Goal: Information Seeking & Learning: Learn about a topic

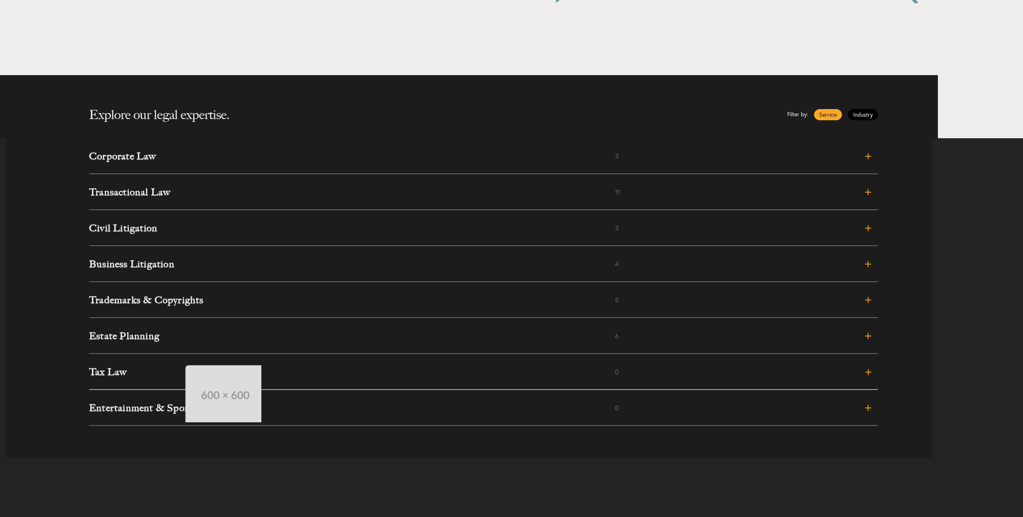
scroll to position [305, 0]
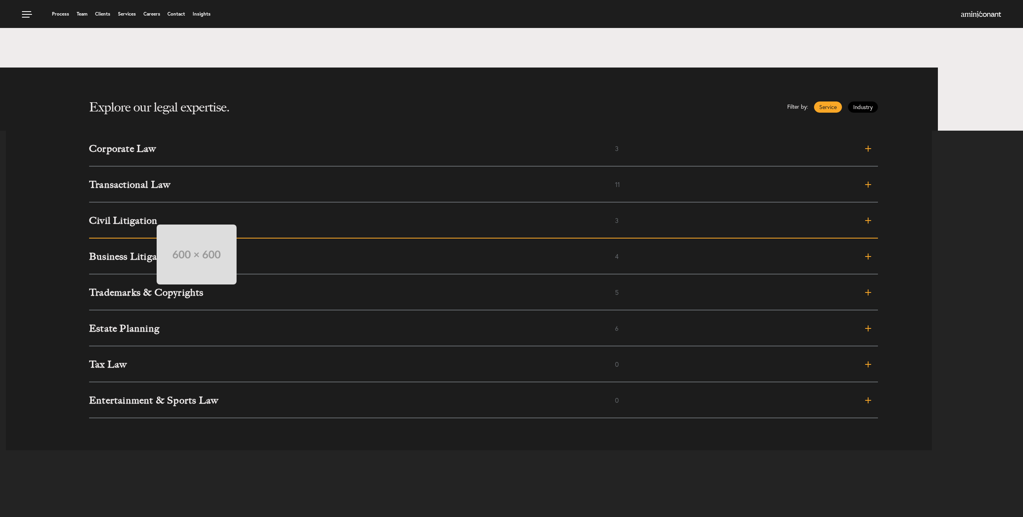
click at [149, 216] on h3 "Civil Litigation" at bounding box center [352, 221] width 526 height 10
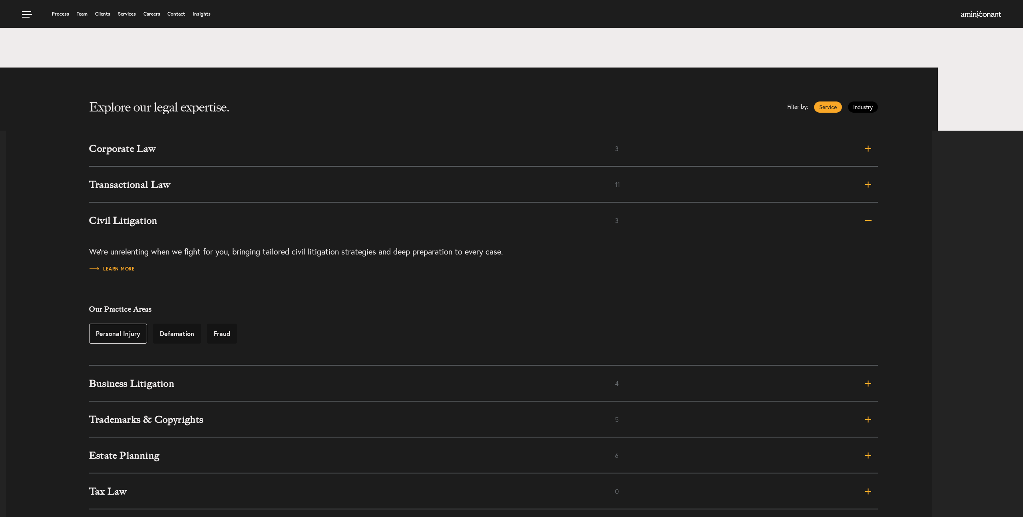
click at [133, 338] on link "Personal Injury" at bounding box center [118, 334] width 58 height 20
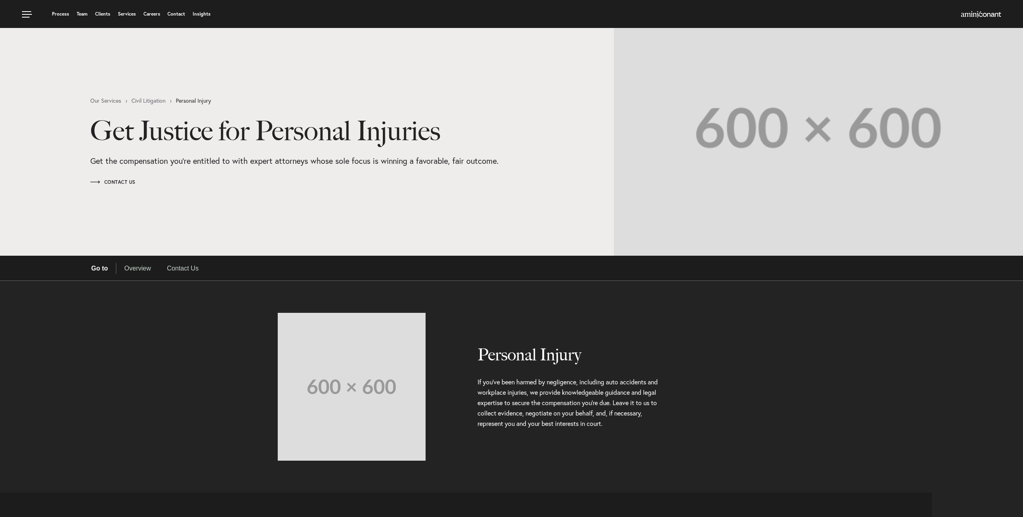
select select "Austin"
select select "Business and Civil Litigation"
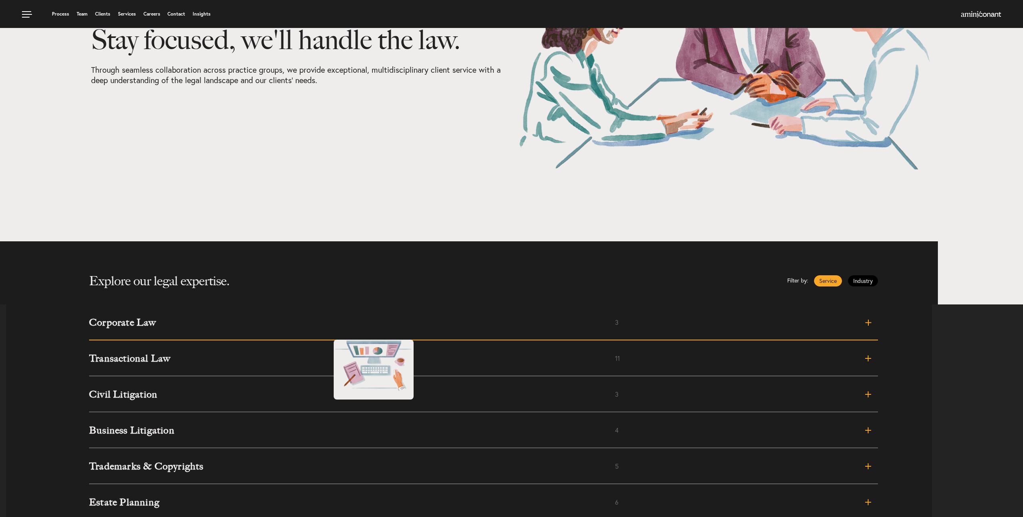
scroll to position [135, 0]
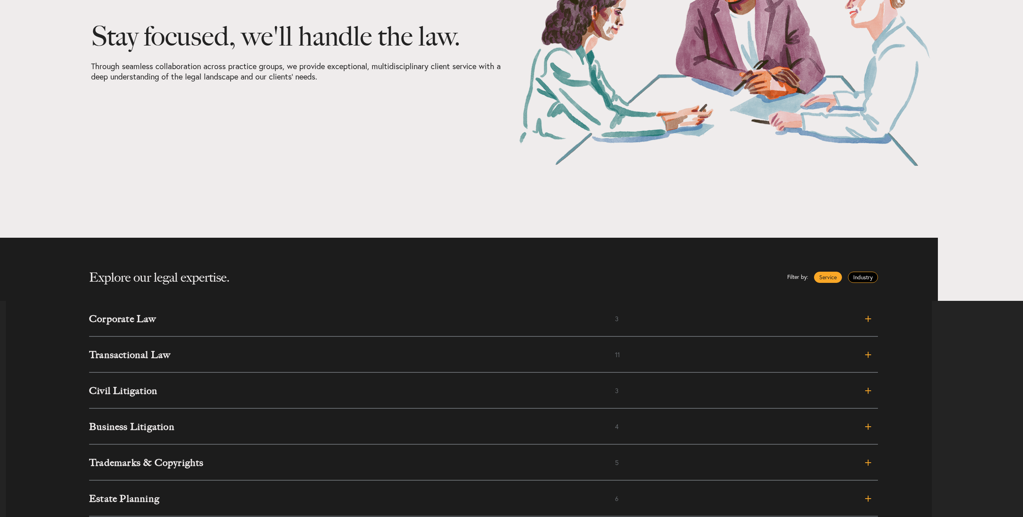
click at [868, 278] on link "Industry" at bounding box center [863, 277] width 30 height 11
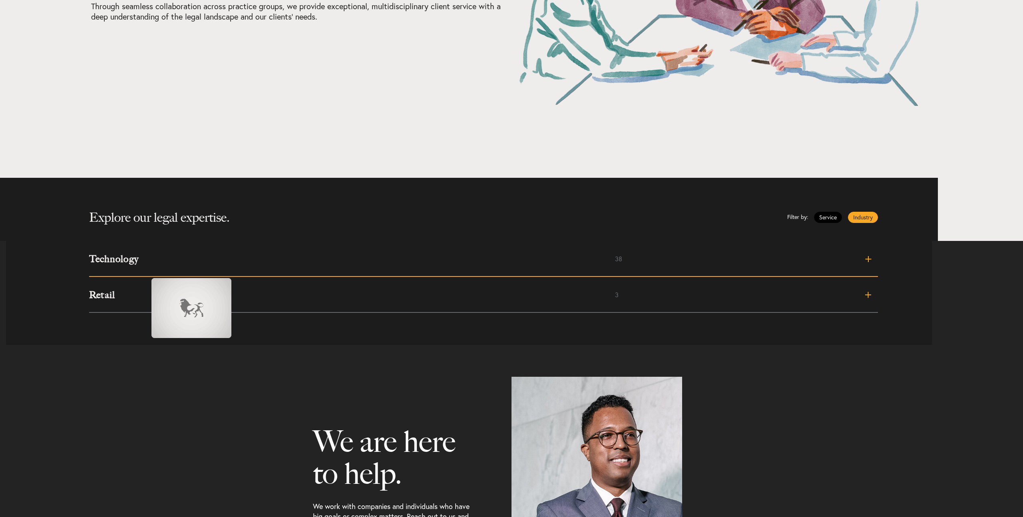
scroll to position [199, 0]
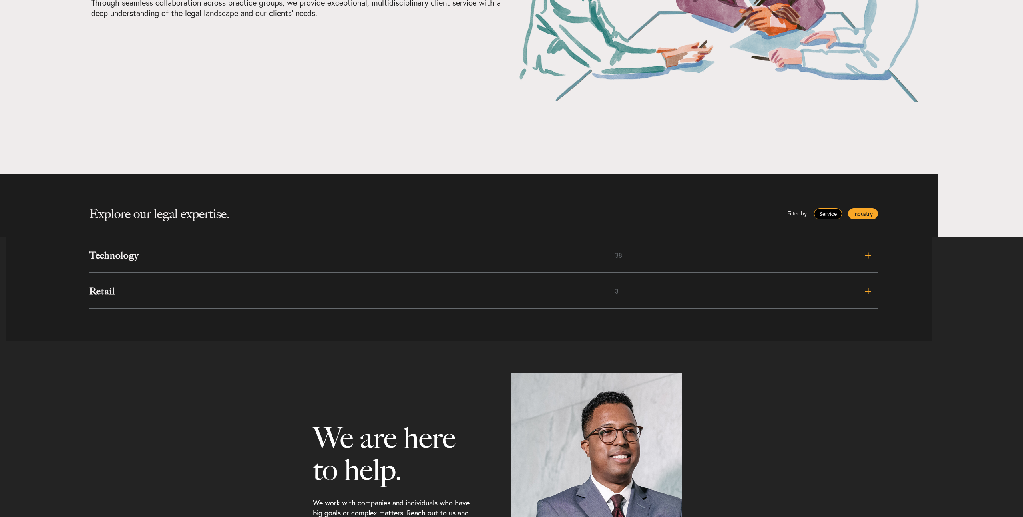
click at [830, 214] on link "Service" at bounding box center [828, 213] width 28 height 11
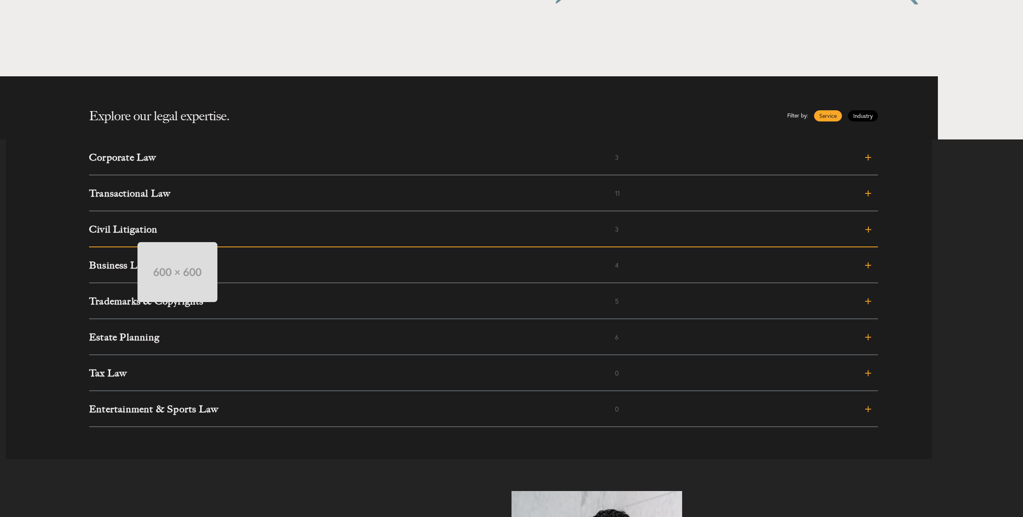
scroll to position [298, 0]
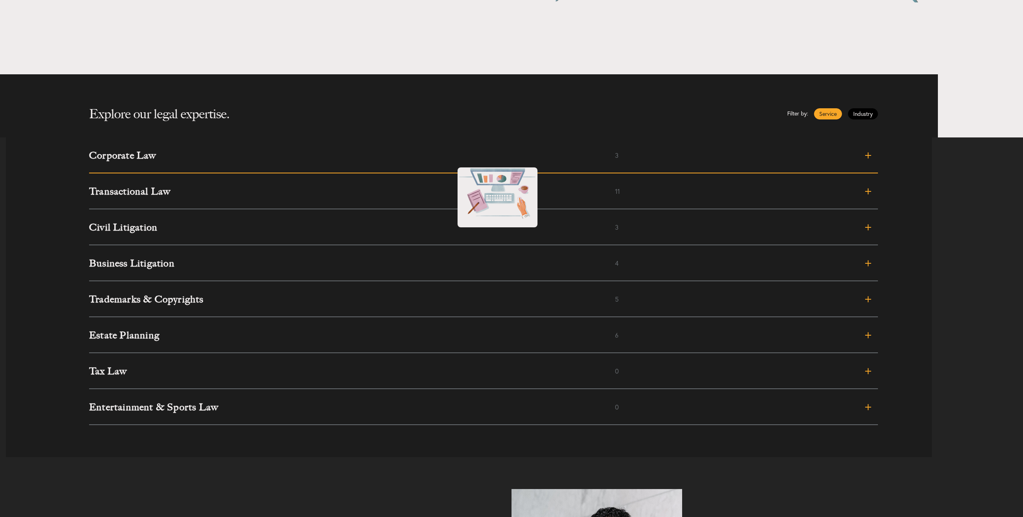
click at [449, 159] on h3 "Corporate Law" at bounding box center [352, 156] width 526 height 10
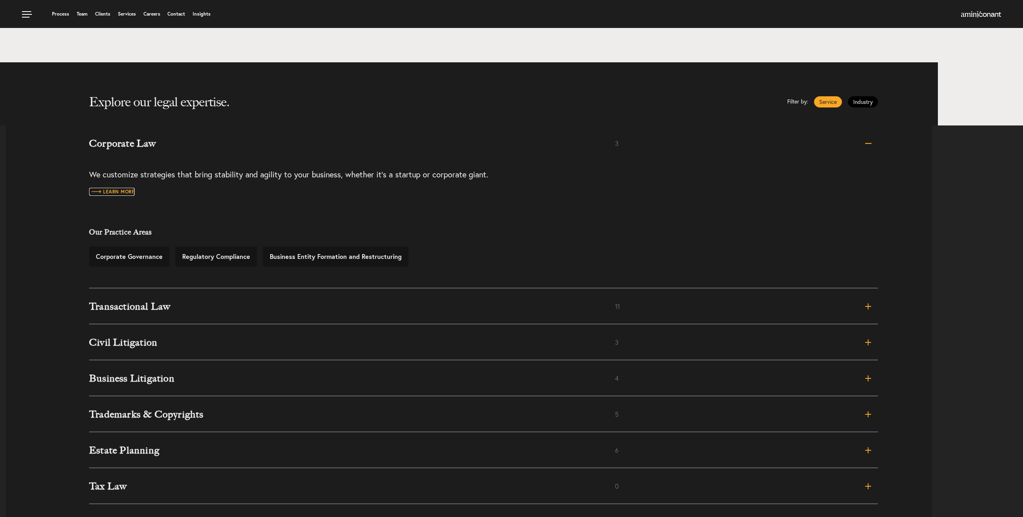
scroll to position [310, 0]
click at [868, 101] on link "Industry" at bounding box center [863, 102] width 30 height 11
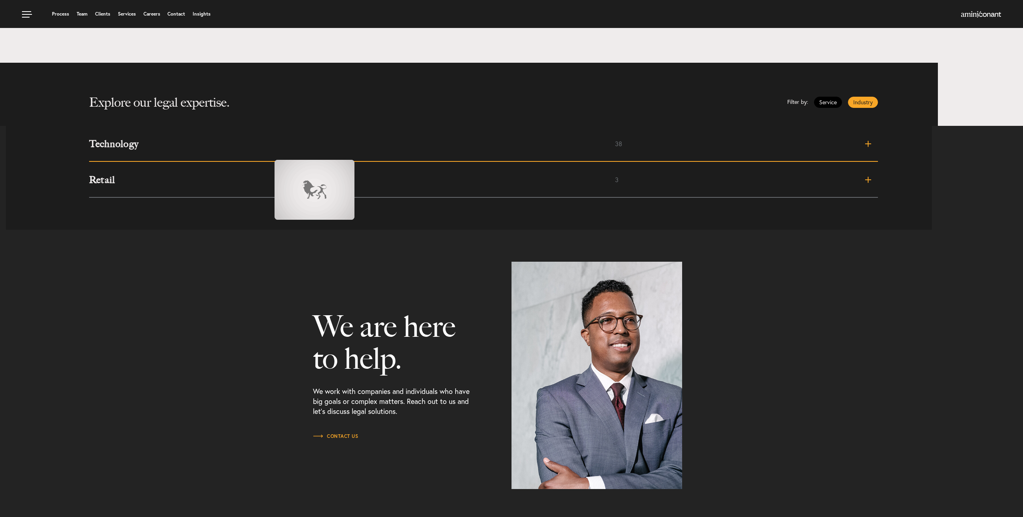
click at [266, 151] on link "Technology 38" at bounding box center [483, 144] width 788 height 36
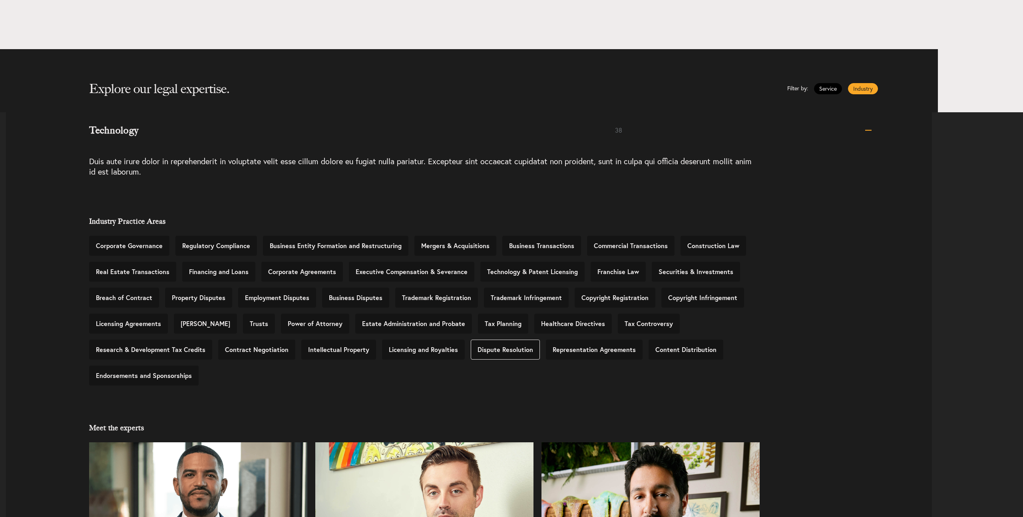
scroll to position [330, 0]
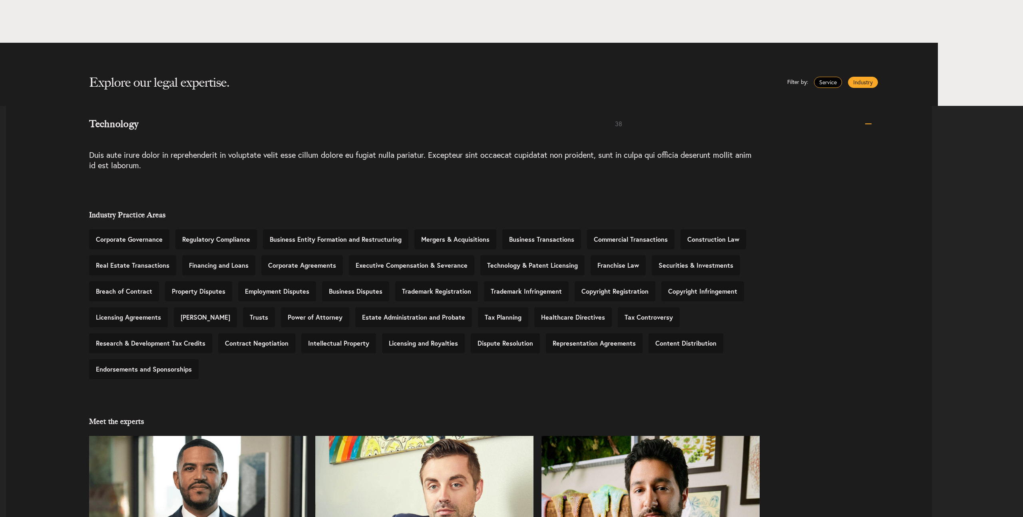
click at [828, 82] on link "Service" at bounding box center [828, 82] width 28 height 11
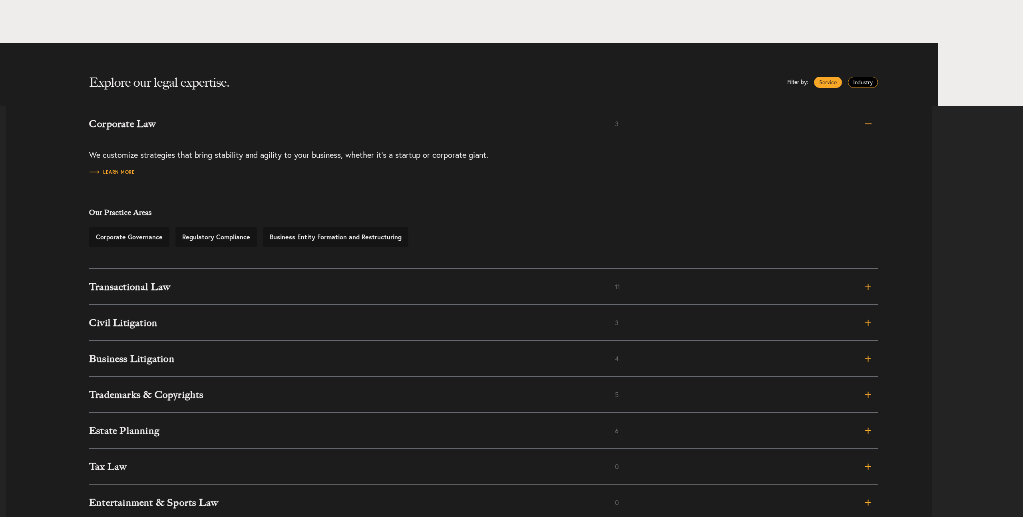
click at [858, 82] on link "Industry" at bounding box center [863, 82] width 30 height 11
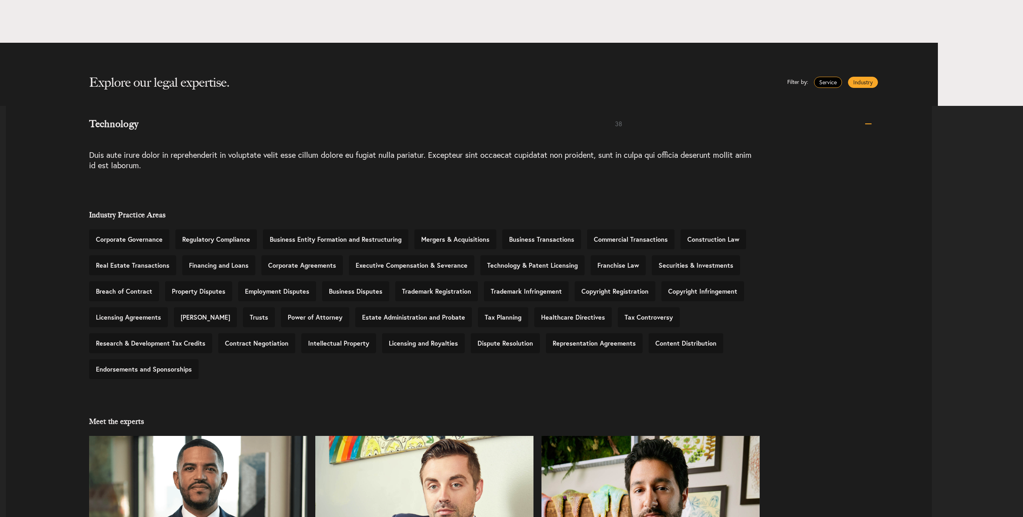
click at [825, 84] on link "Service" at bounding box center [828, 82] width 28 height 11
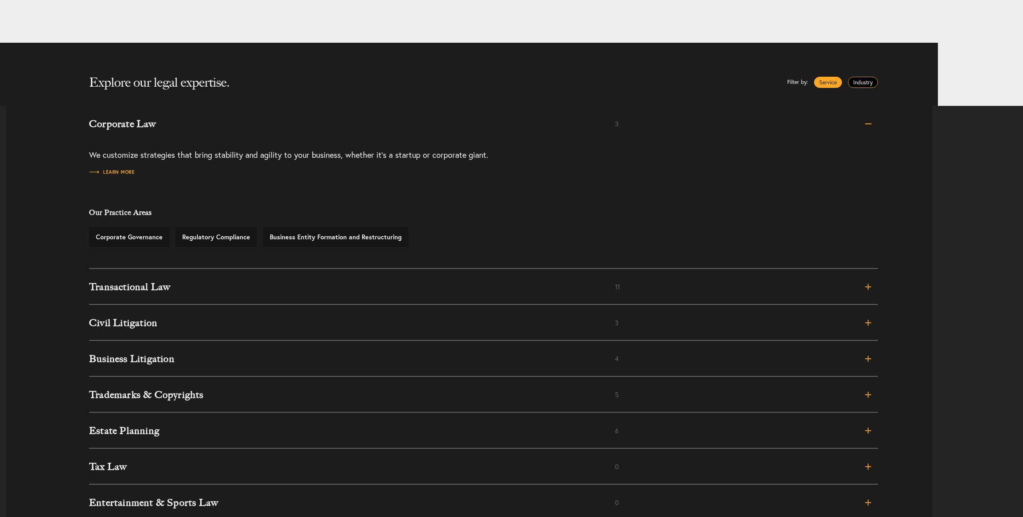
click at [860, 83] on link "Industry" at bounding box center [863, 82] width 30 height 11
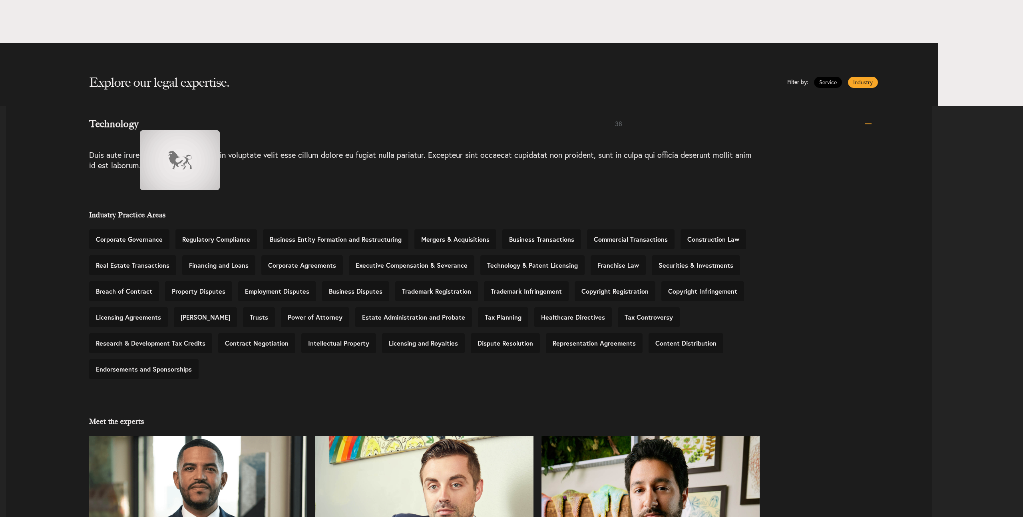
click at [132, 122] on h3 "Technology" at bounding box center [352, 124] width 526 height 10
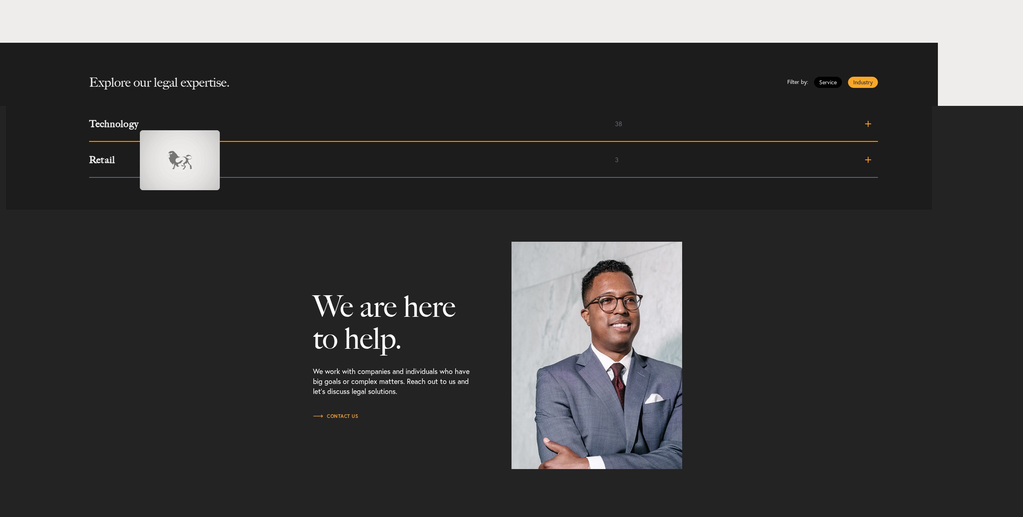
click at [132, 122] on h3 "Technology" at bounding box center [352, 124] width 526 height 10
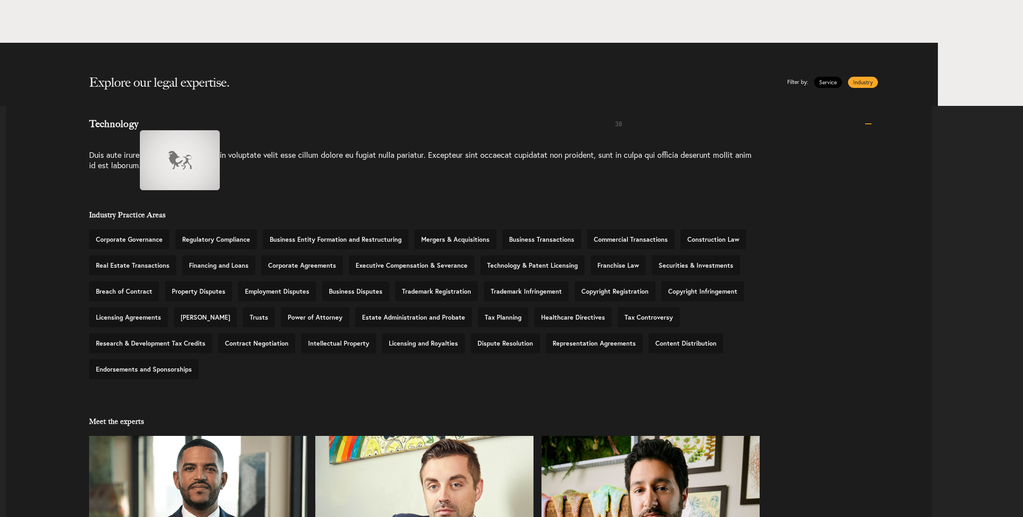
click at [132, 122] on h3 "Technology" at bounding box center [352, 124] width 526 height 10
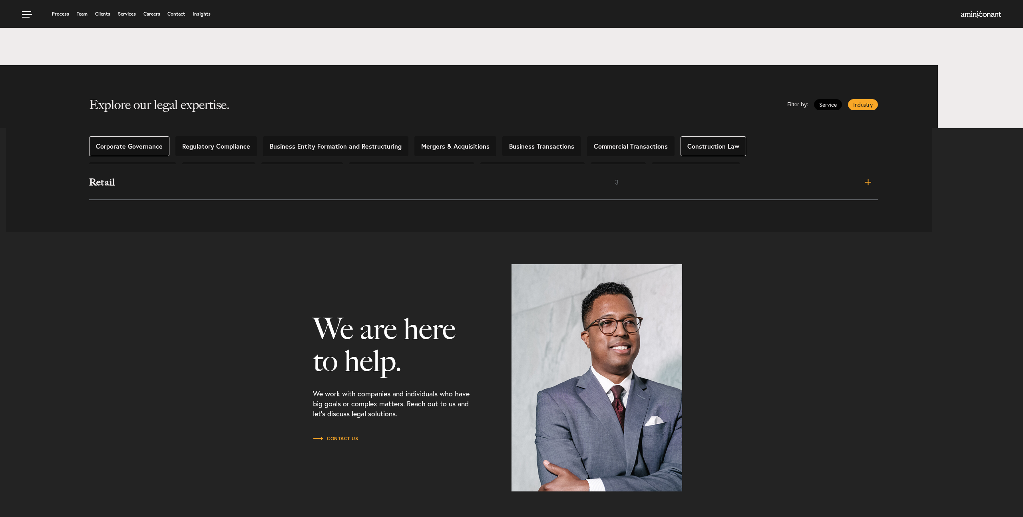
scroll to position [306, 0]
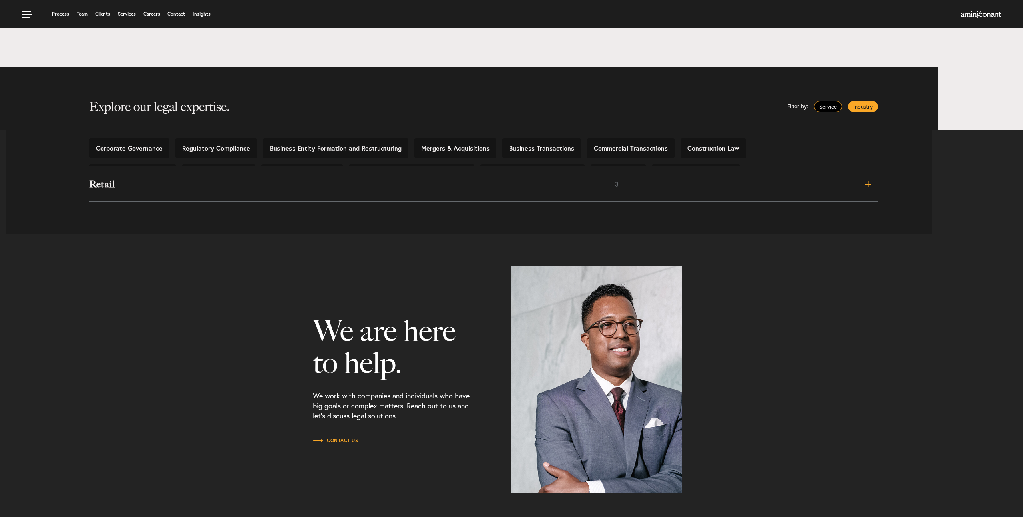
click at [831, 109] on link "Service" at bounding box center [828, 106] width 28 height 11
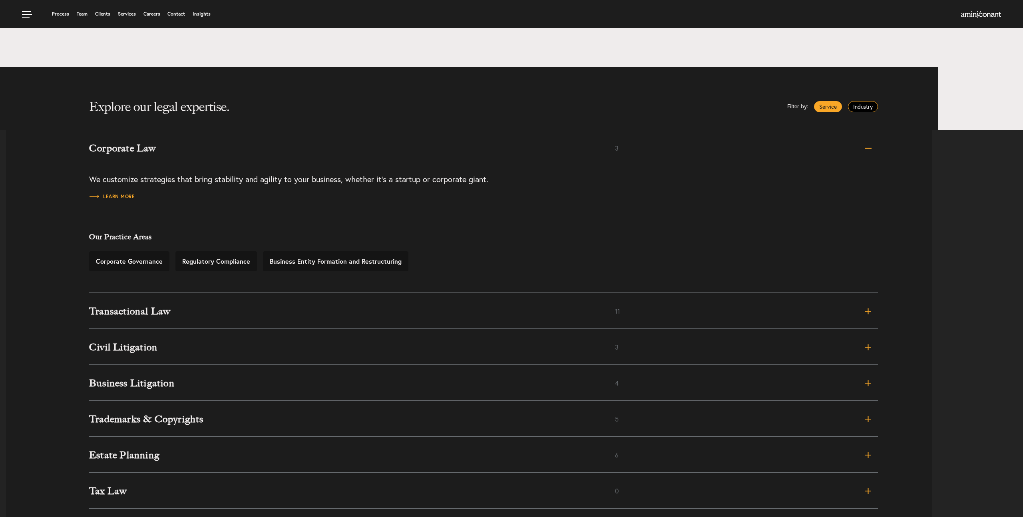
click at [862, 111] on link "Industry" at bounding box center [863, 106] width 30 height 11
drag, startPoint x: 864, startPoint y: 106, endPoint x: 860, endPoint y: 106, distance: 4.4
click at [864, 106] on link "Industry" at bounding box center [863, 106] width 30 height 11
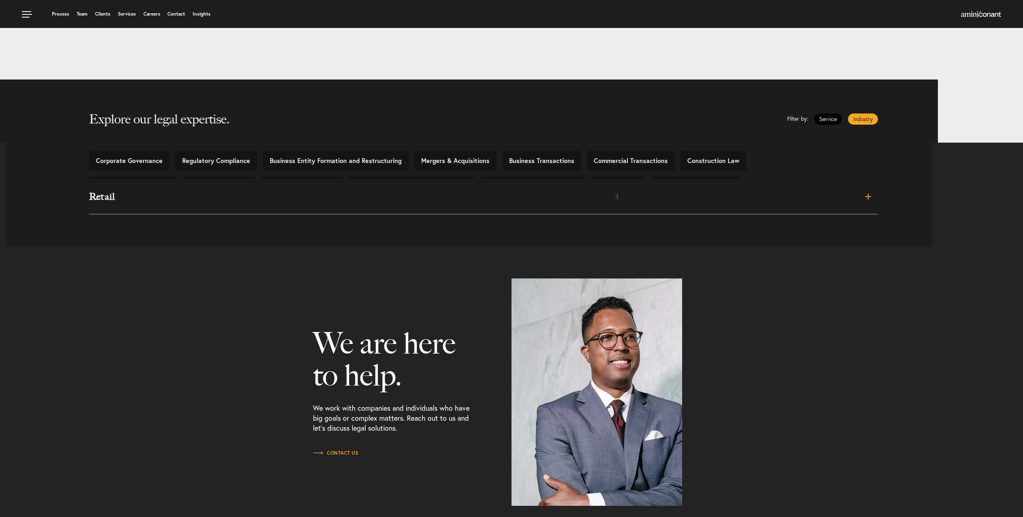
scroll to position [292, 0]
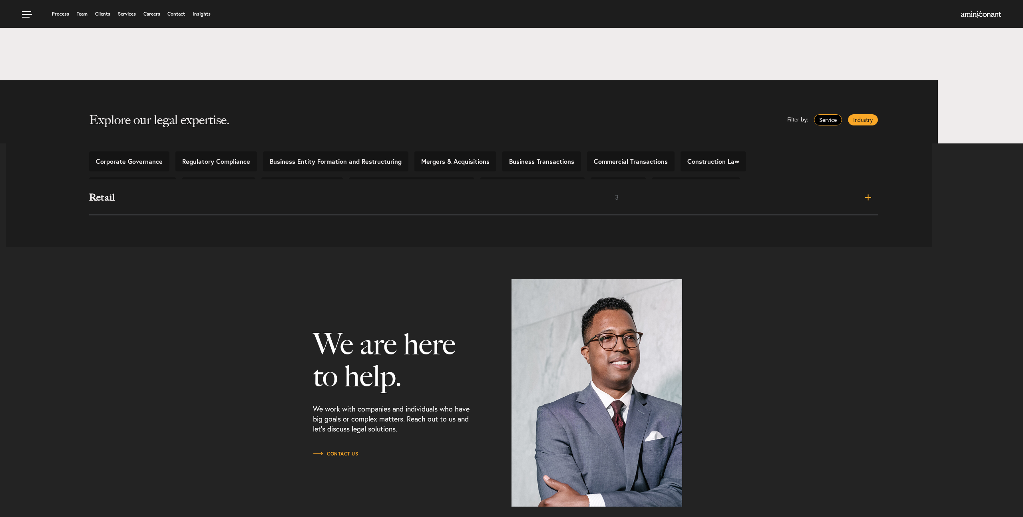
click at [828, 117] on link "Service" at bounding box center [828, 119] width 28 height 11
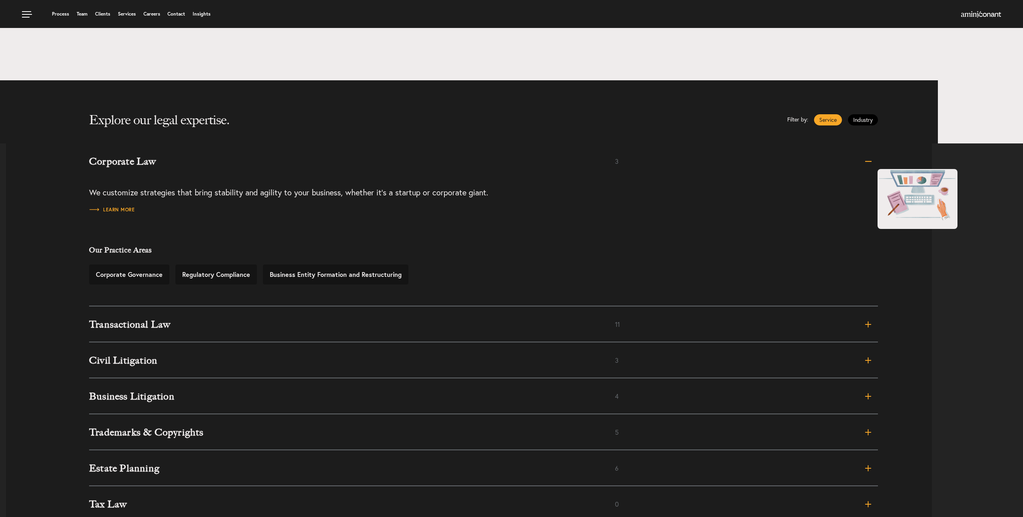
click at [869, 161] on span at bounding box center [811, 161] width 131 height 0
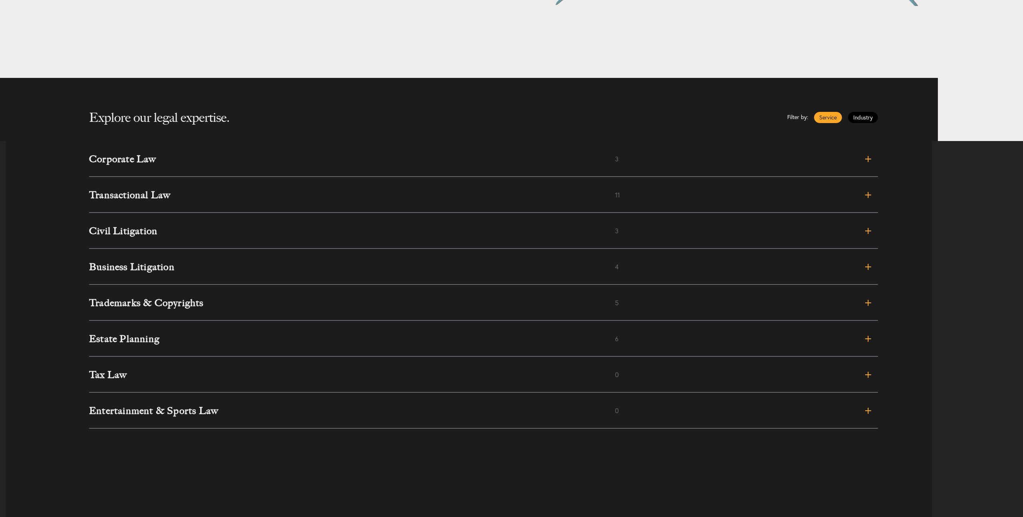
scroll to position [296, 0]
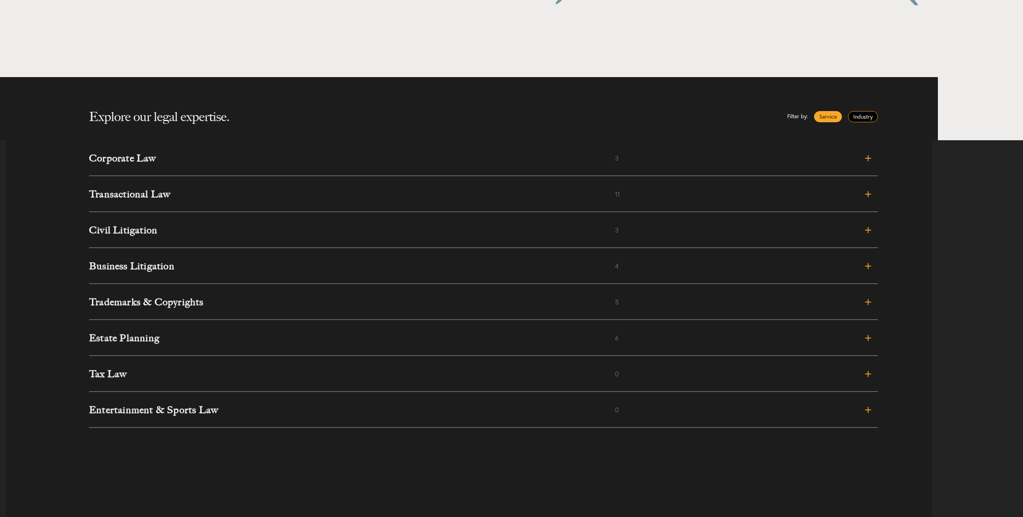
click at [863, 115] on link "Industry" at bounding box center [863, 116] width 30 height 11
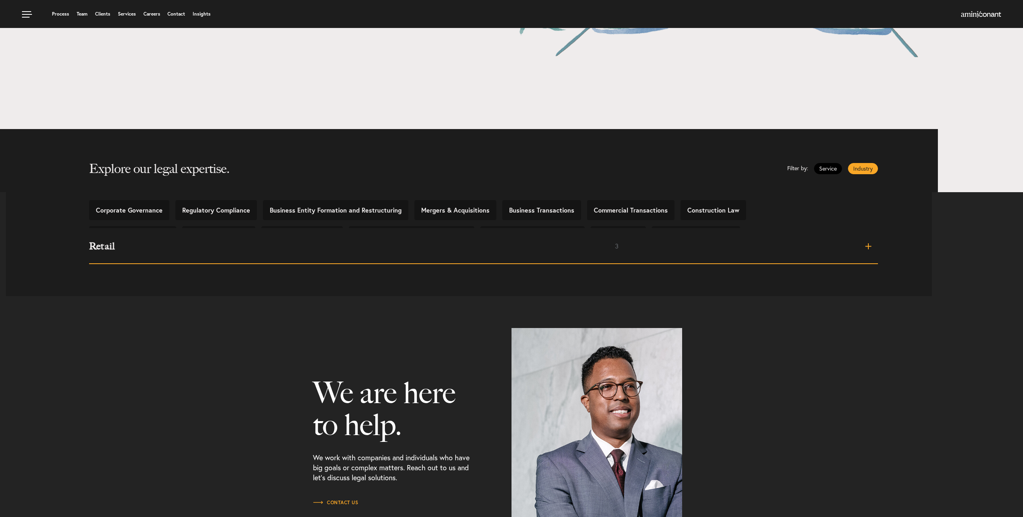
scroll to position [229, 0]
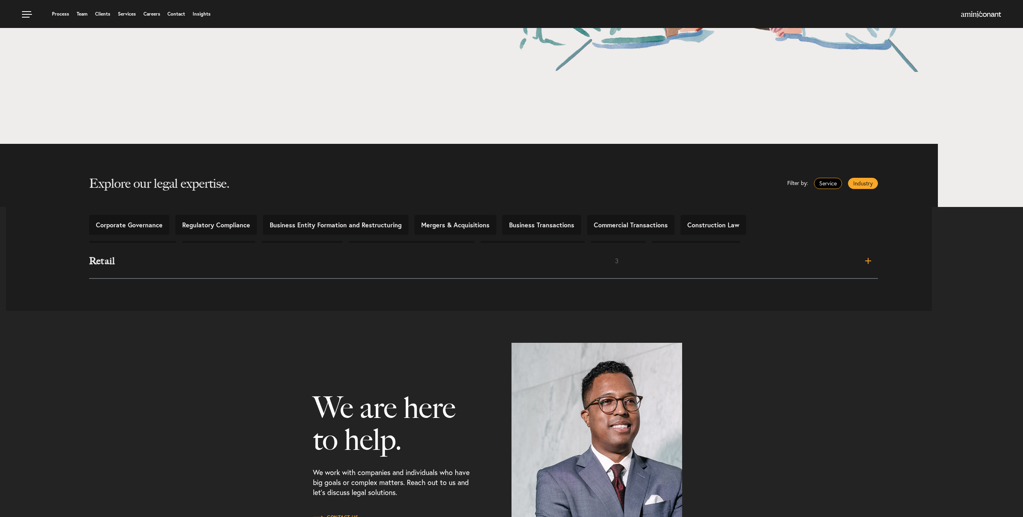
drag, startPoint x: 831, startPoint y: 183, endPoint x: 838, endPoint y: 183, distance: 7.2
click at [831, 183] on link "Service" at bounding box center [828, 183] width 28 height 11
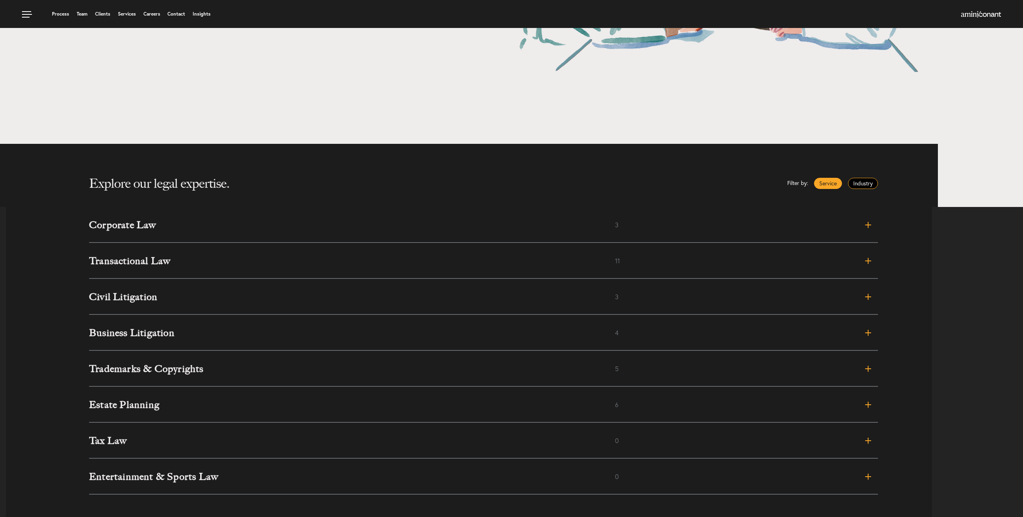
click at [860, 183] on link "Industry" at bounding box center [863, 183] width 30 height 11
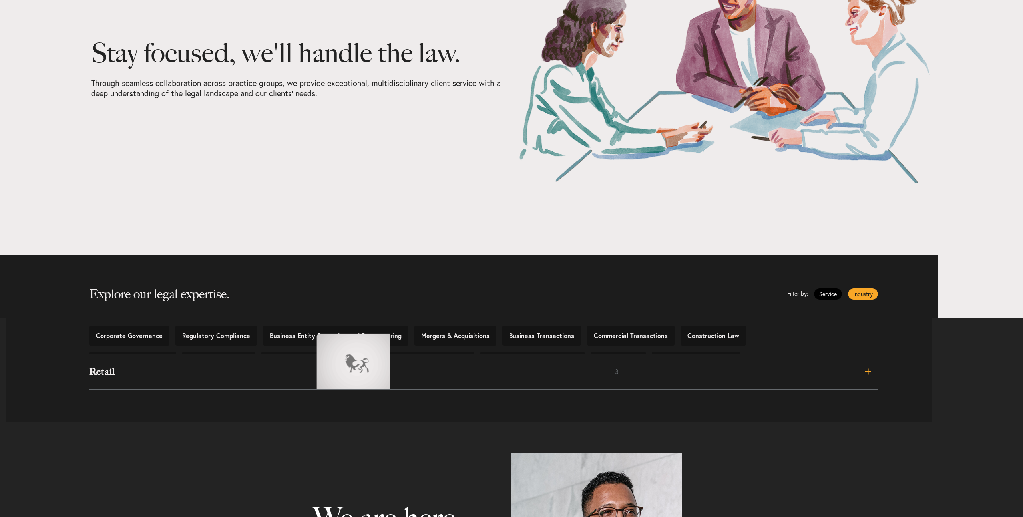
scroll to position [117, 0]
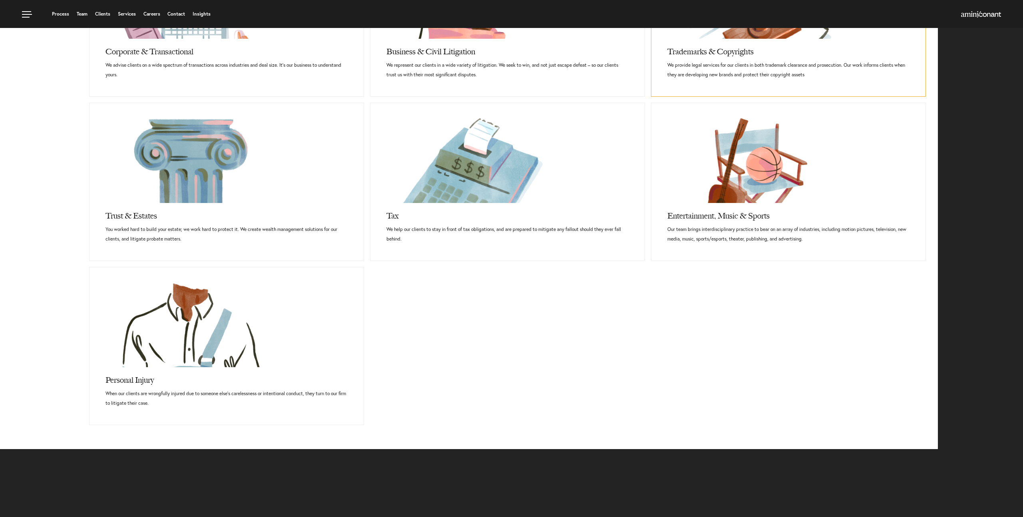
scroll to position [512, 0]
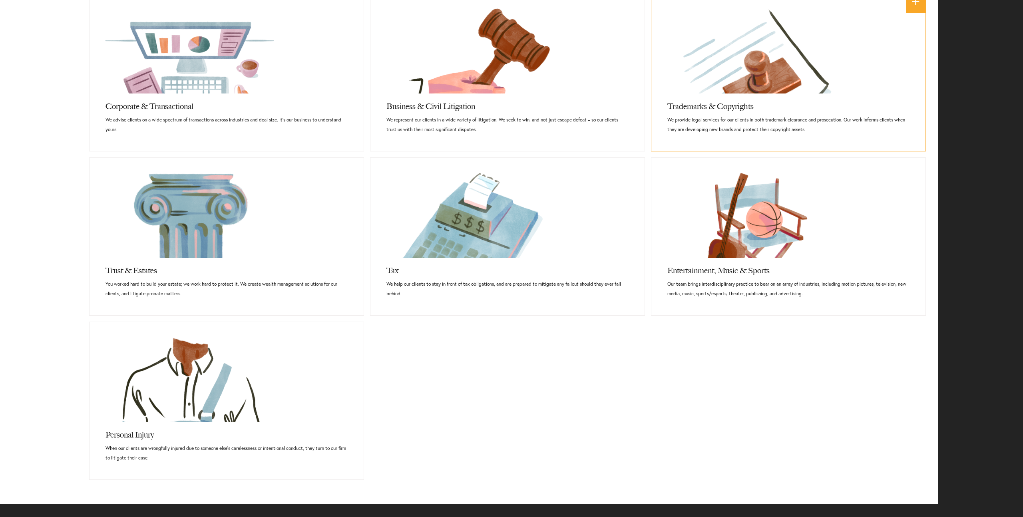
scroll to position [472, 0]
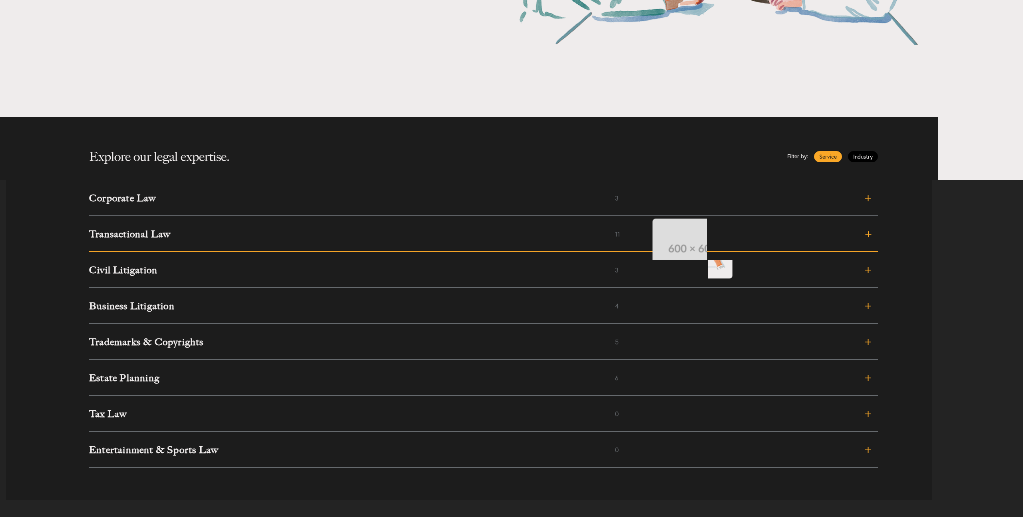
scroll to position [278, 0]
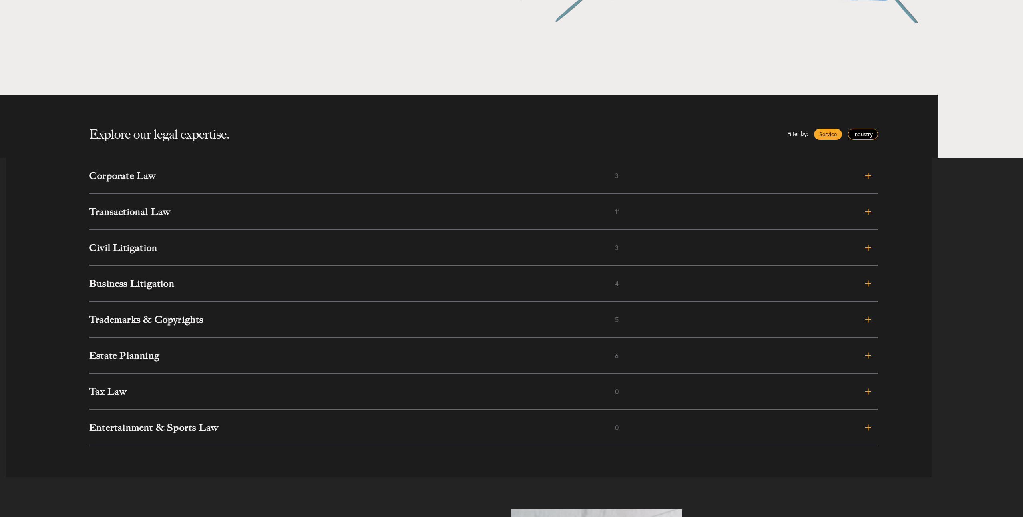
click at [869, 137] on link "Industry" at bounding box center [863, 134] width 30 height 11
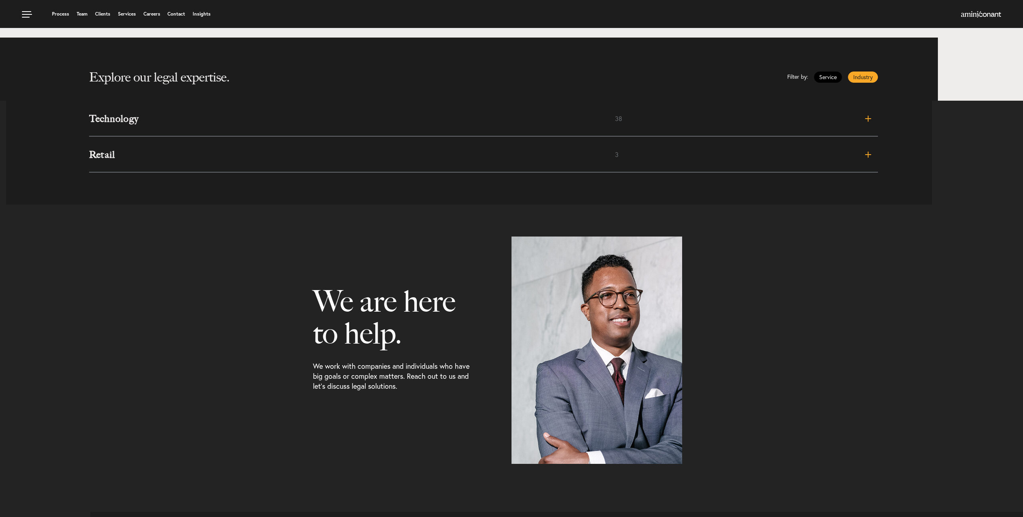
scroll to position [335, 0]
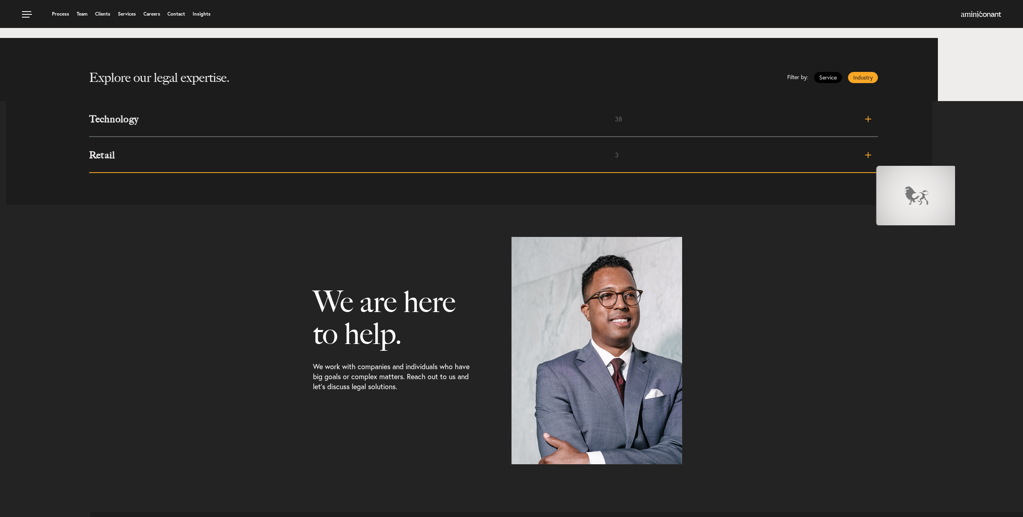
click at [866, 155] on span at bounding box center [811, 155] width 131 height 0
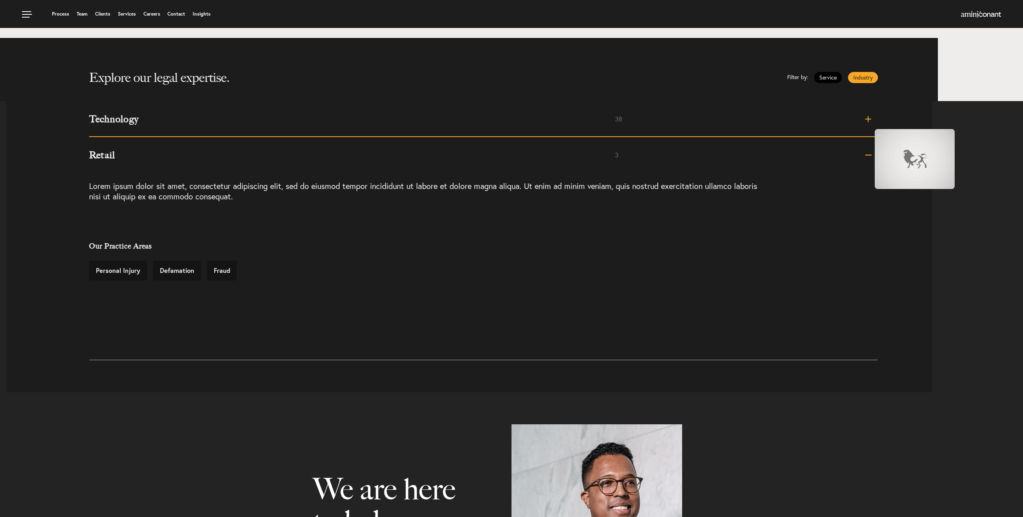
click at [866, 119] on span at bounding box center [811, 119] width 131 height 0
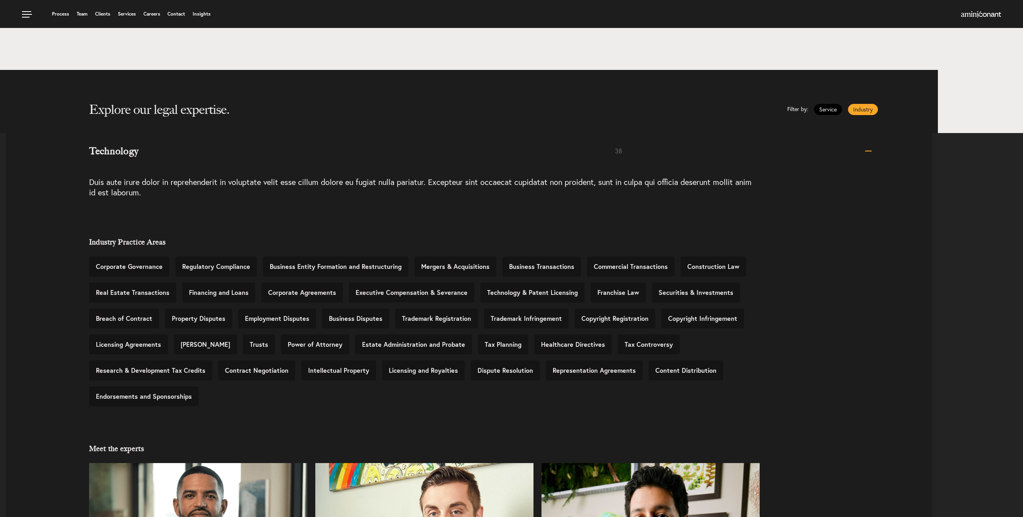
scroll to position [299, 0]
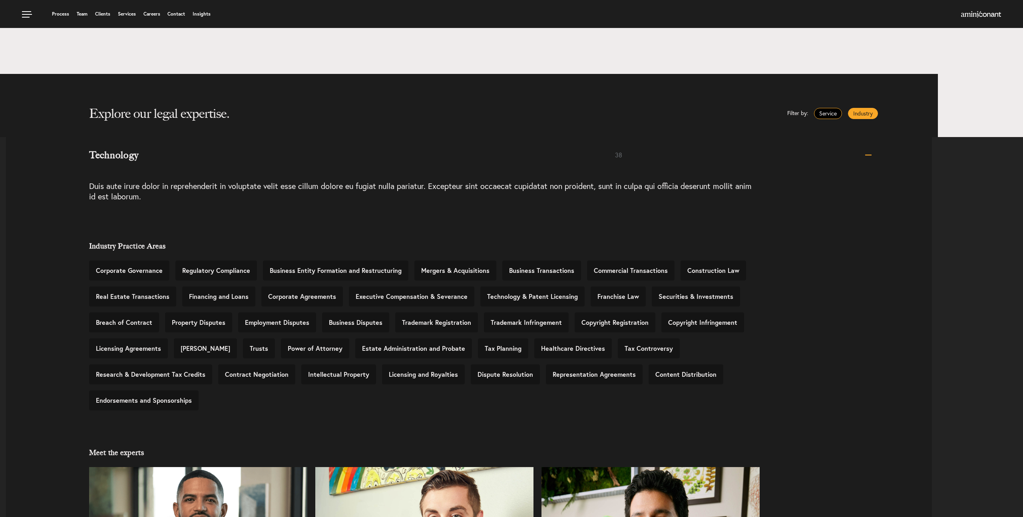
click at [830, 112] on link "Service" at bounding box center [828, 113] width 28 height 11
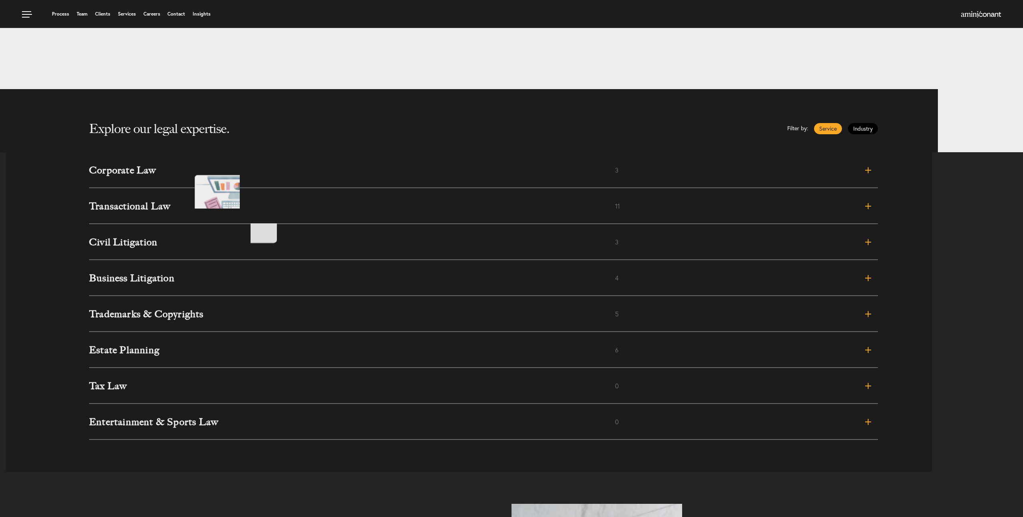
scroll to position [278, 0]
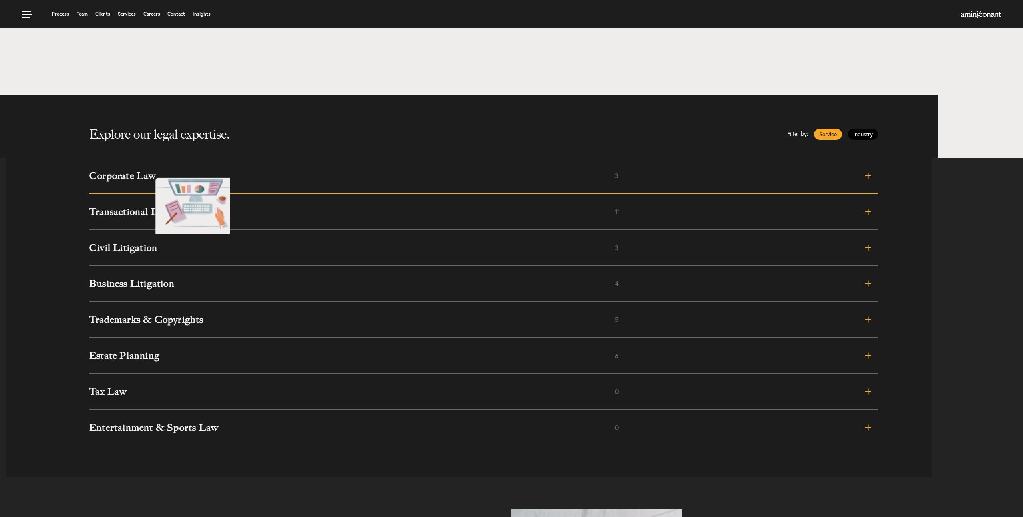
click at [148, 171] on h3 "Corporate Law" at bounding box center [352, 176] width 526 height 10
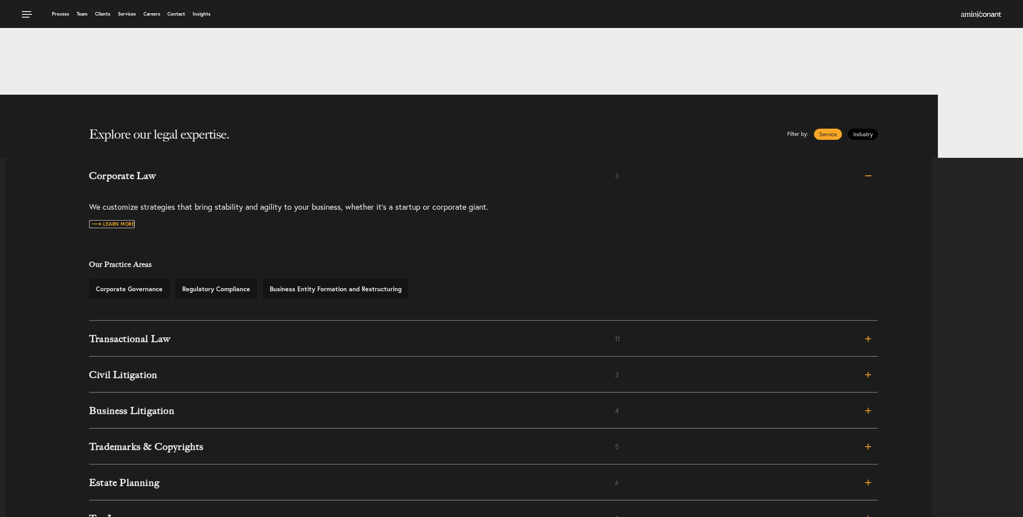
click at [113, 223] on span "Learn more" at bounding box center [112, 224] width 46 height 5
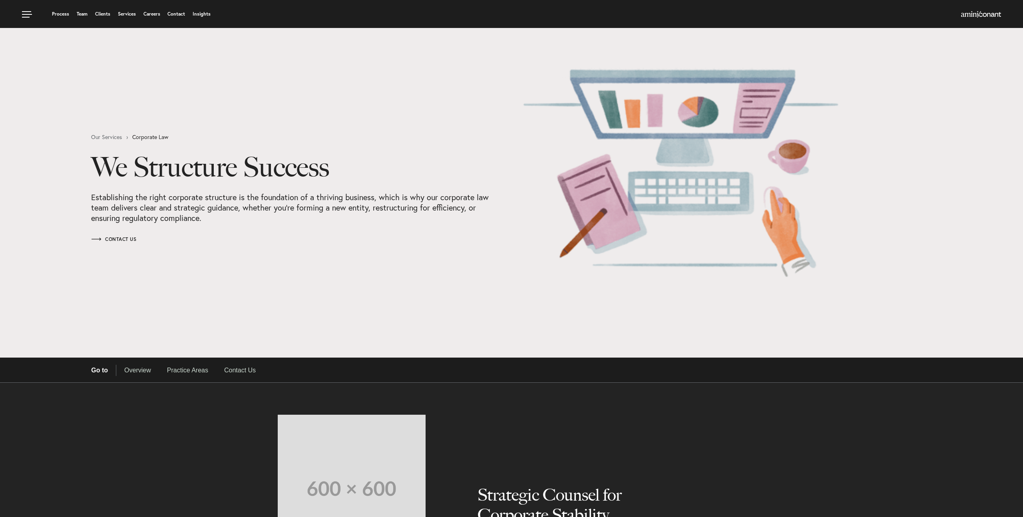
select select "Austin"
select select "Business and Civil Litigation"
select select "Austin"
select select "Business and Civil Litigation"
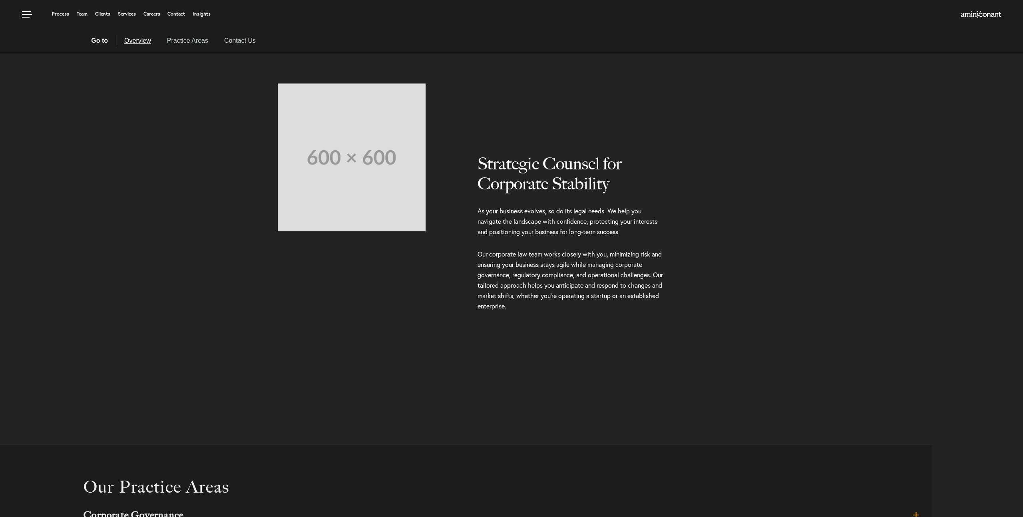
scroll to position [330, 0]
